Goal: Find specific page/section: Find specific page/section

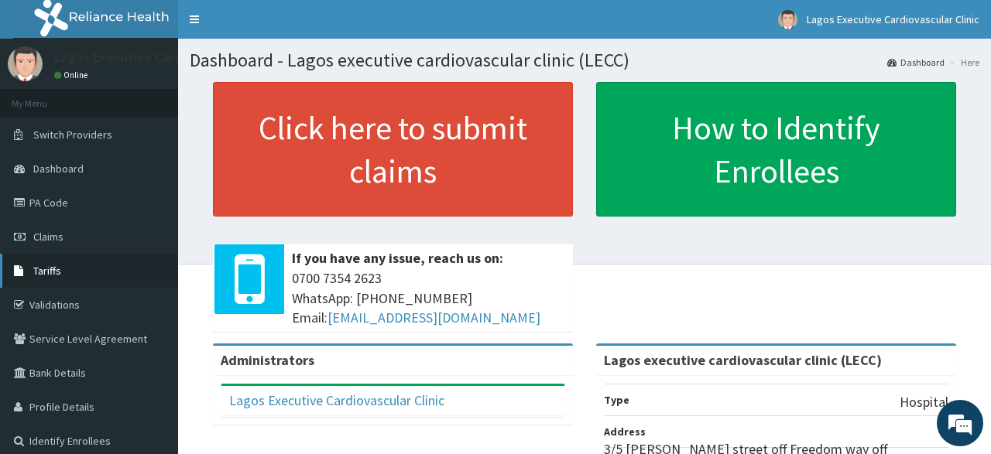
click at [57, 271] on span "Tariffs" at bounding box center [47, 271] width 28 height 14
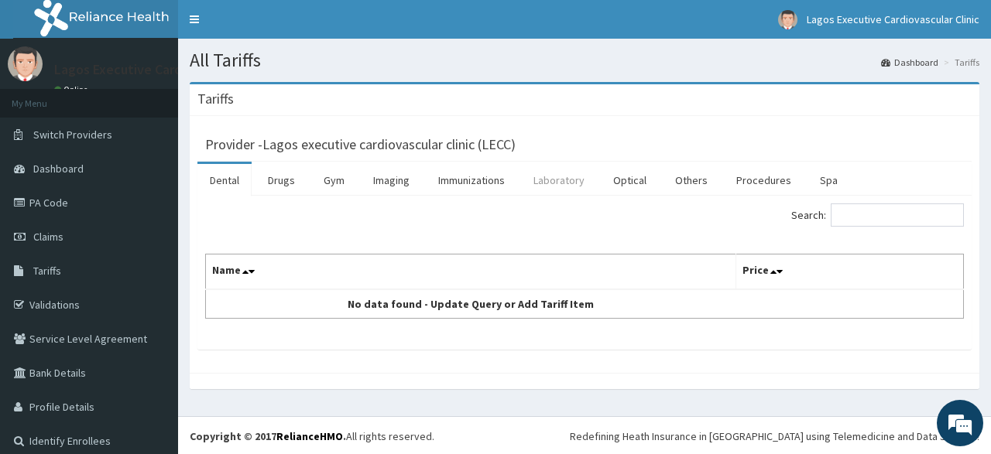
click at [563, 179] on link "Laboratory" at bounding box center [559, 180] width 76 height 33
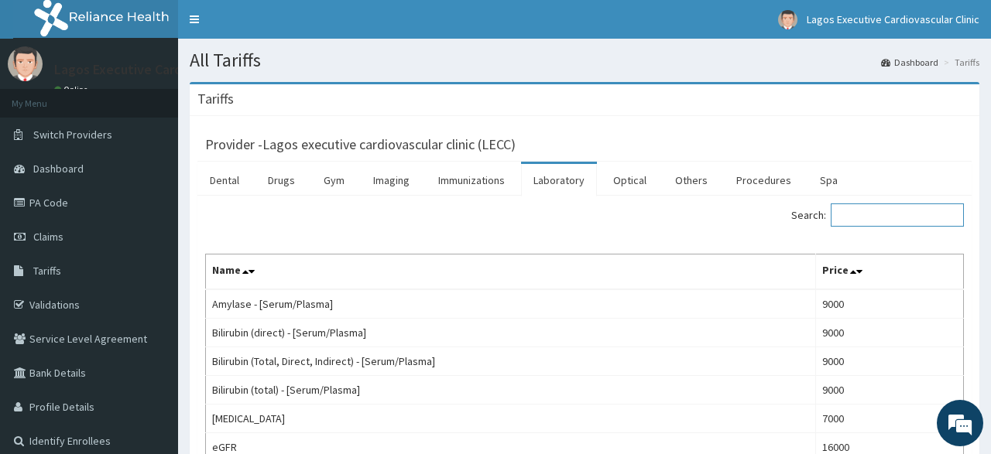
click at [865, 213] on input "Search:" at bounding box center [897, 215] width 133 height 23
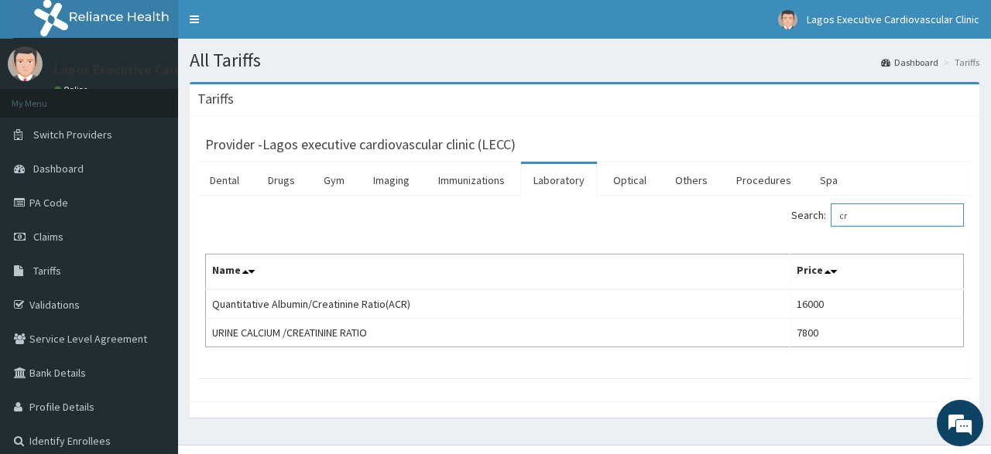
type input "c"
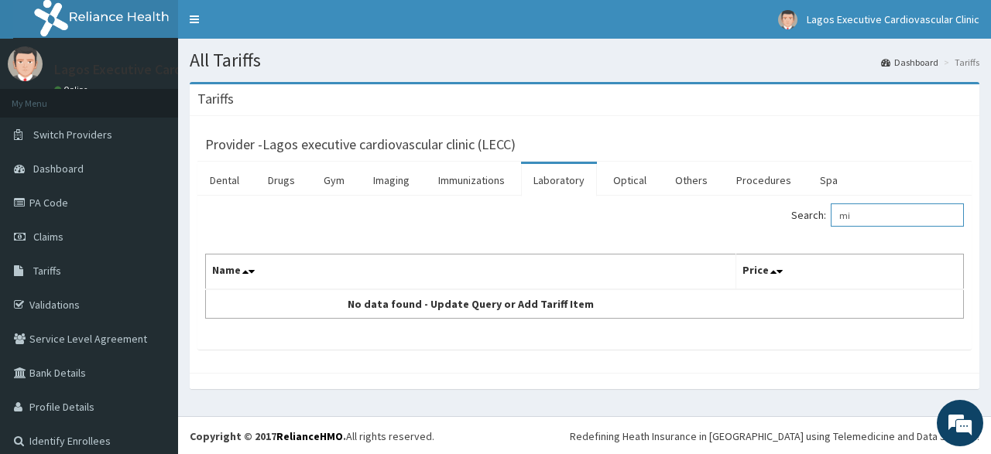
type input "m"
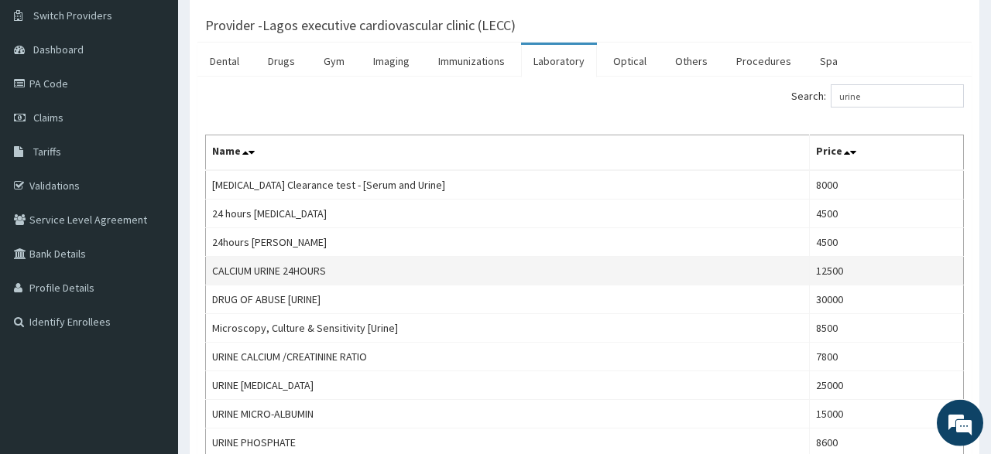
click at [529, 400] on td "URINE MICRO-ALBUMIN" at bounding box center [508, 414] width 604 height 29
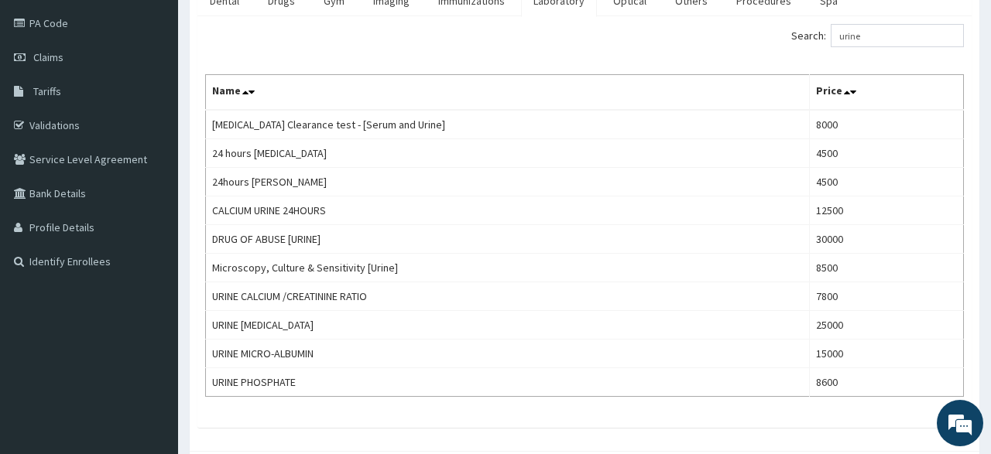
scroll to position [179, 0]
click at [896, 40] on input "urine" at bounding box center [897, 36] width 133 height 23
type input "u"
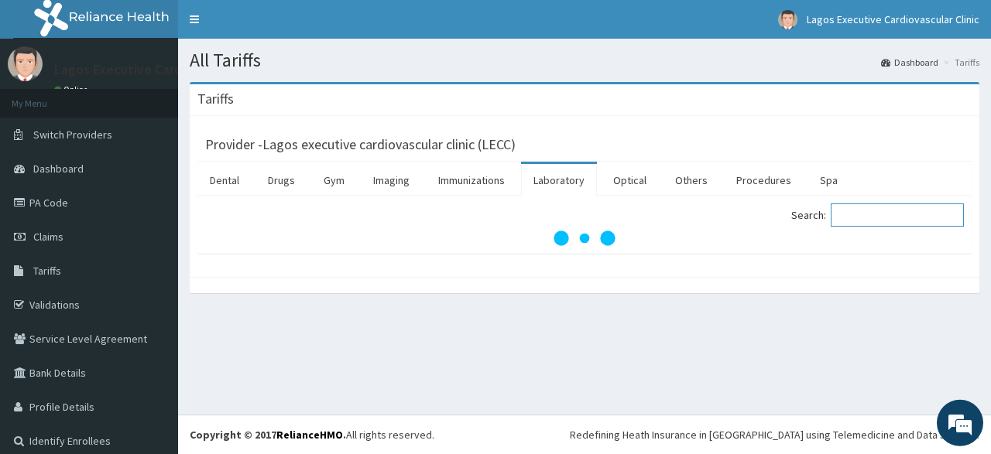
scroll to position [0, 0]
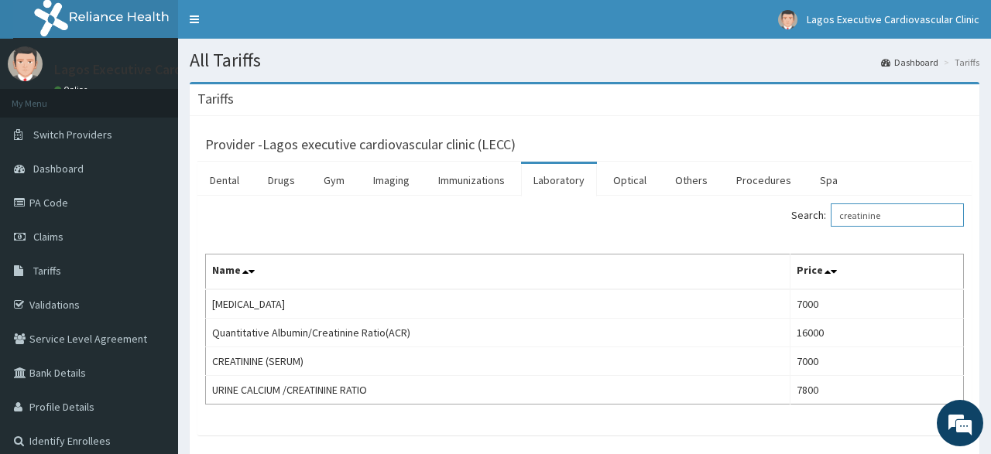
type input "creatinine"
click at [49, 200] on link "PA Code" at bounding box center [89, 203] width 178 height 34
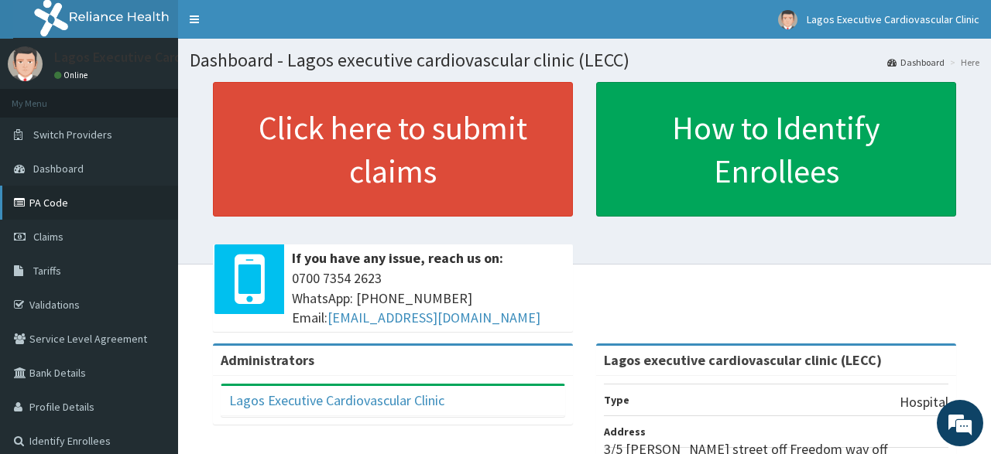
click at [103, 199] on link "PA Code" at bounding box center [89, 203] width 178 height 34
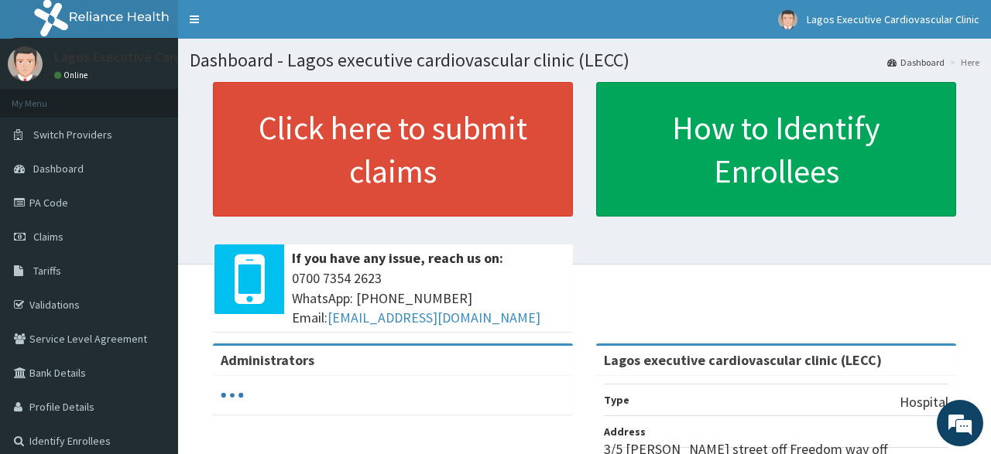
click at [55, 271] on span "Tariffs" at bounding box center [47, 271] width 28 height 14
